Goal: Task Accomplishment & Management: Complete application form

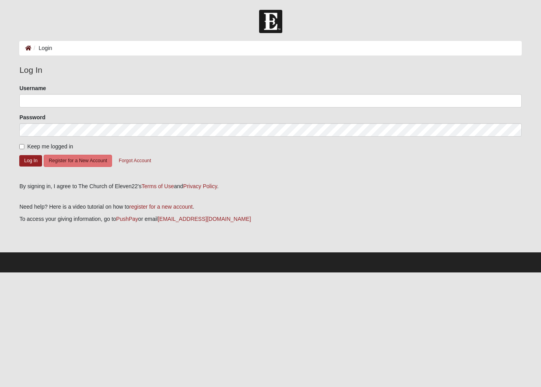
click at [28, 50] on icon at bounding box center [28, 48] width 6 height 6
click at [72, 163] on button "Register for a New Account" at bounding box center [78, 161] width 68 height 12
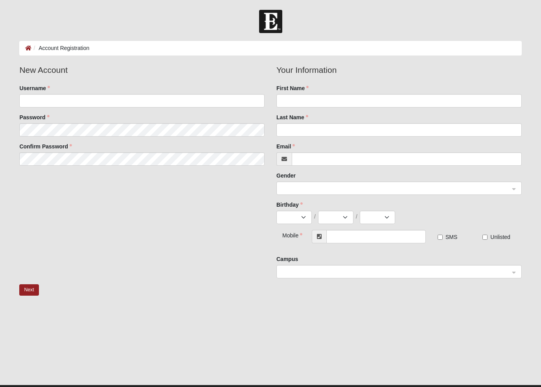
click at [510, 269] on input "search" at bounding box center [396, 271] width 230 height 12
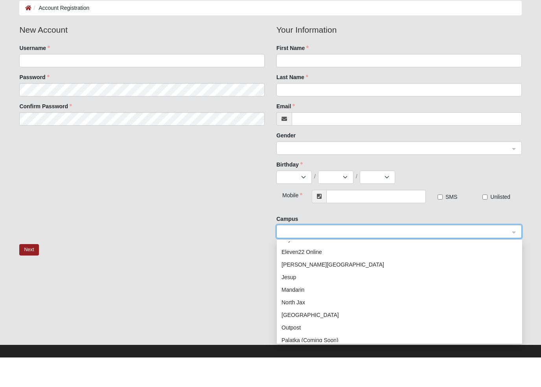
scroll to position [29, 0]
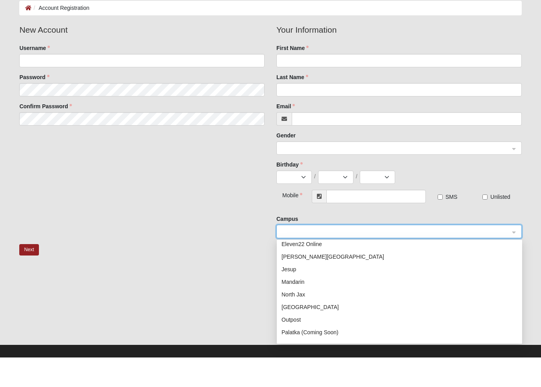
click at [521, 318] on div "North Jax" at bounding box center [399, 324] width 245 height 13
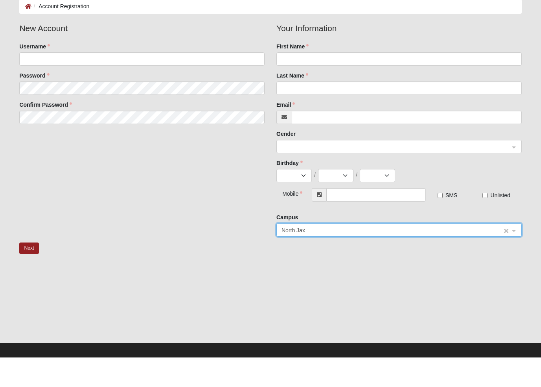
scroll to position [12, 0]
click at [511, 253] on input "search" at bounding box center [396, 259] width 230 height 12
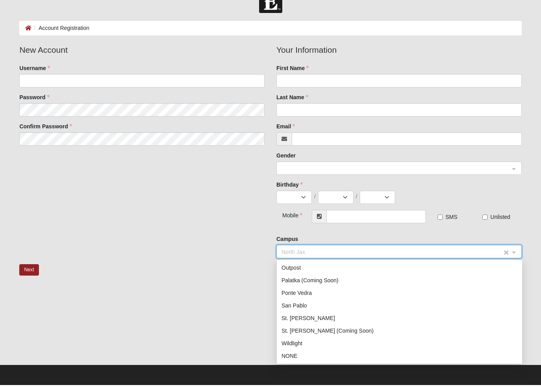
scroll to position [0, 0]
